Goal: Browse casually

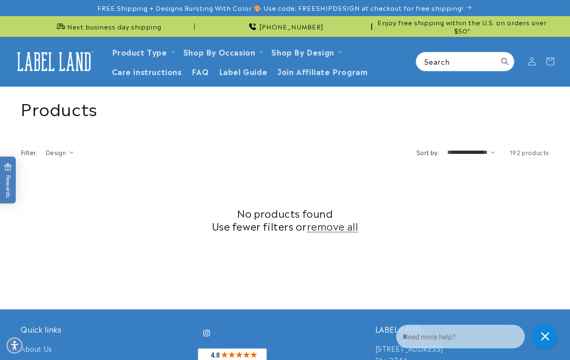
scroll to position [278, 0]
